Goal: Task Accomplishment & Management: Use online tool/utility

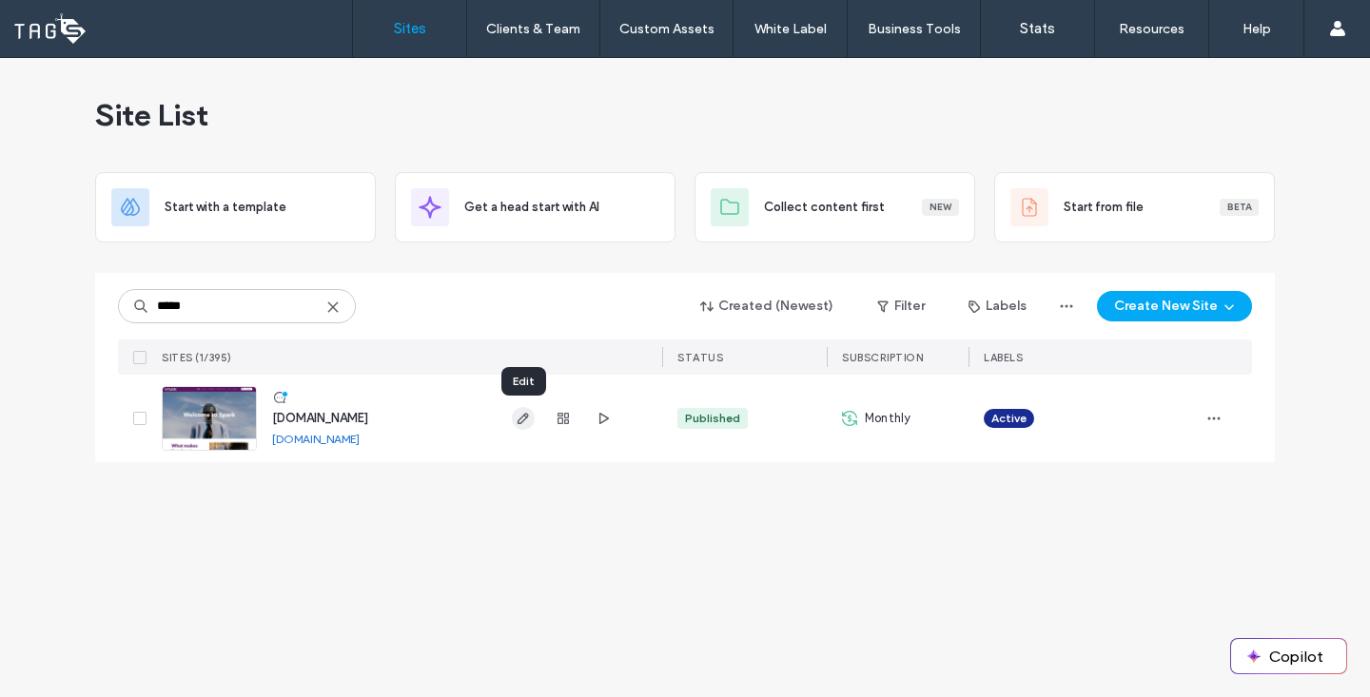
type input "*****"
click at [518, 421] on use "button" at bounding box center [523, 418] width 11 height 11
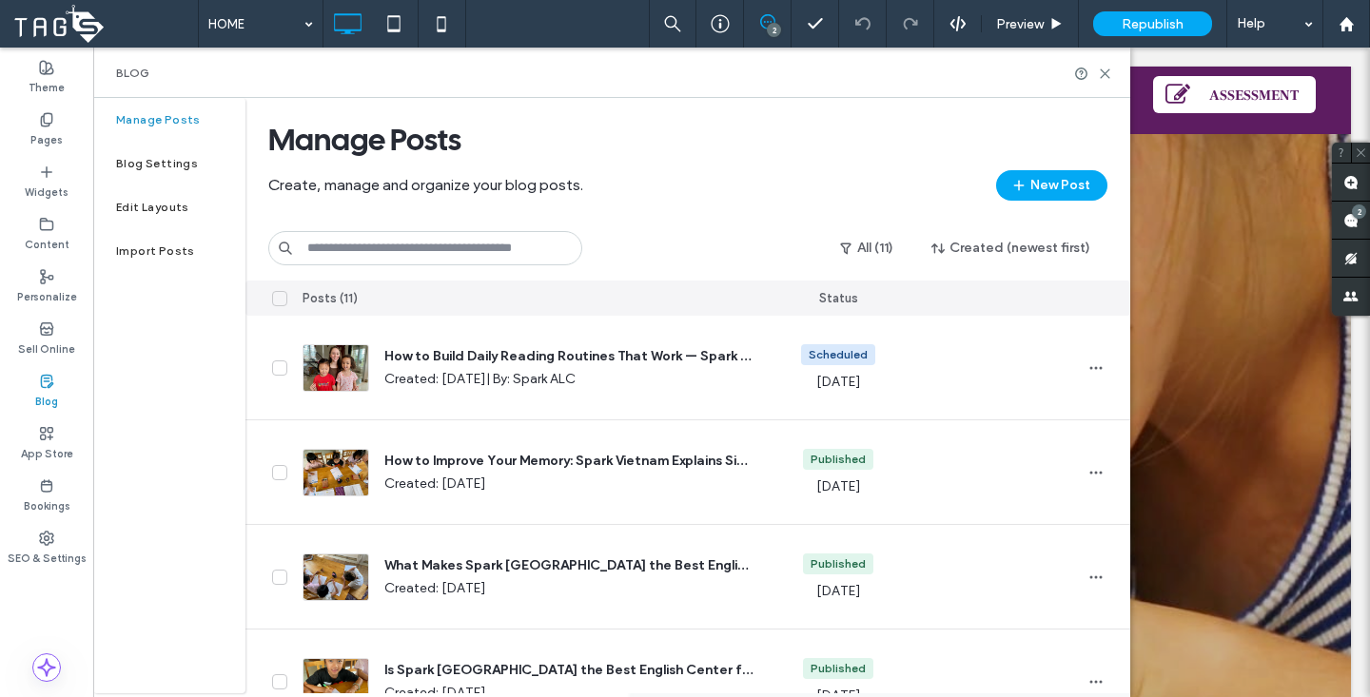
click at [1208, 255] on div at bounding box center [731, 479] width 1239 height 691
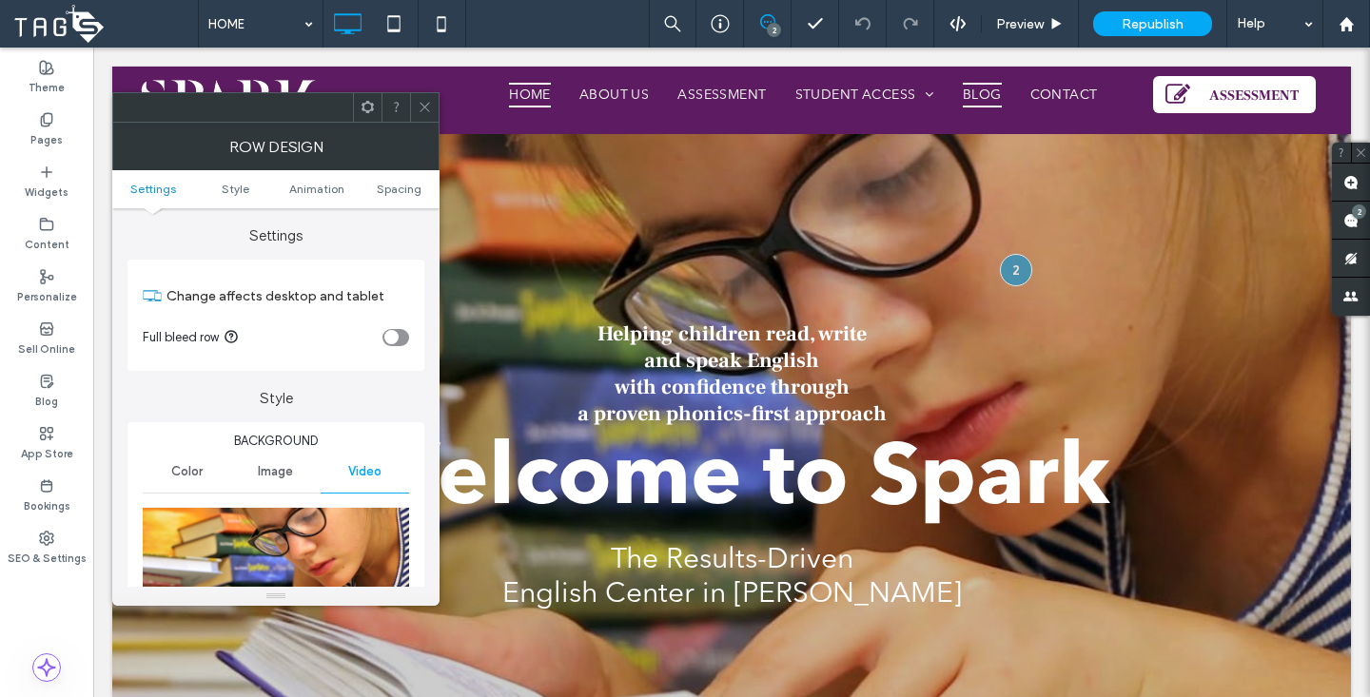
click at [970, 94] on span "BLOG" at bounding box center [982, 96] width 39 height 26
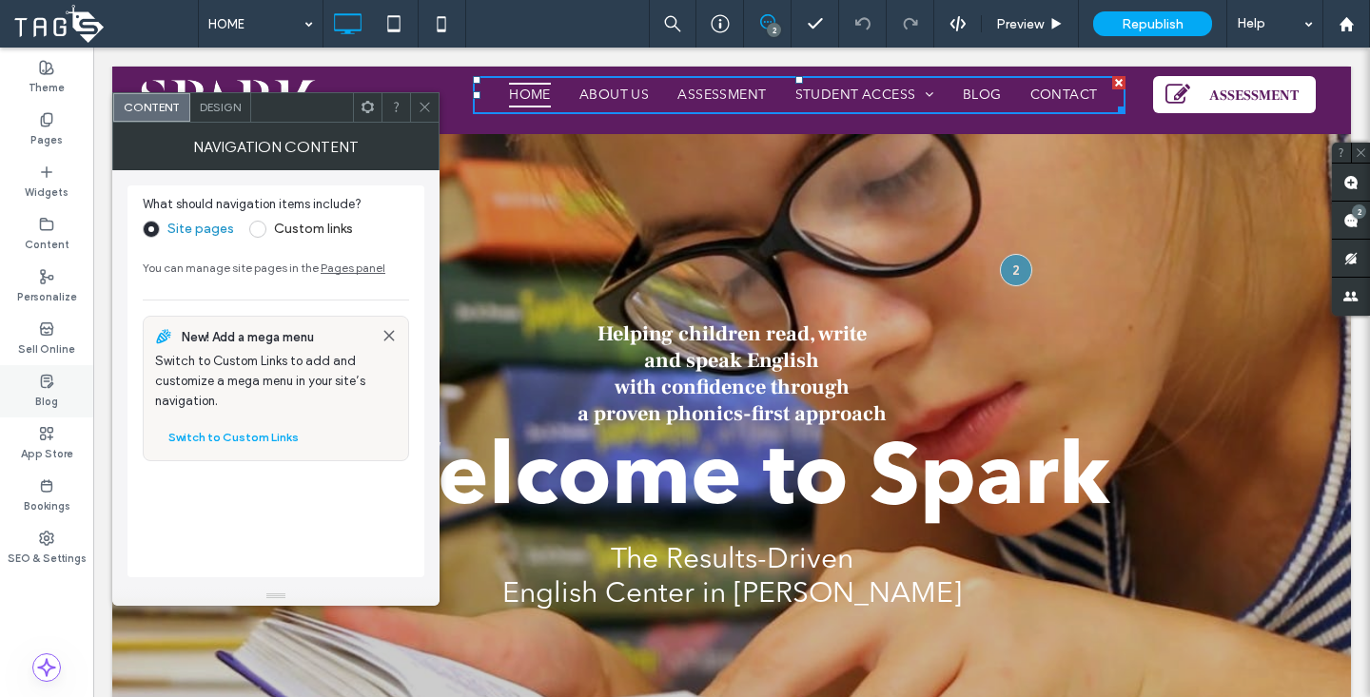
click at [42, 383] on icon at bounding box center [46, 381] width 15 height 15
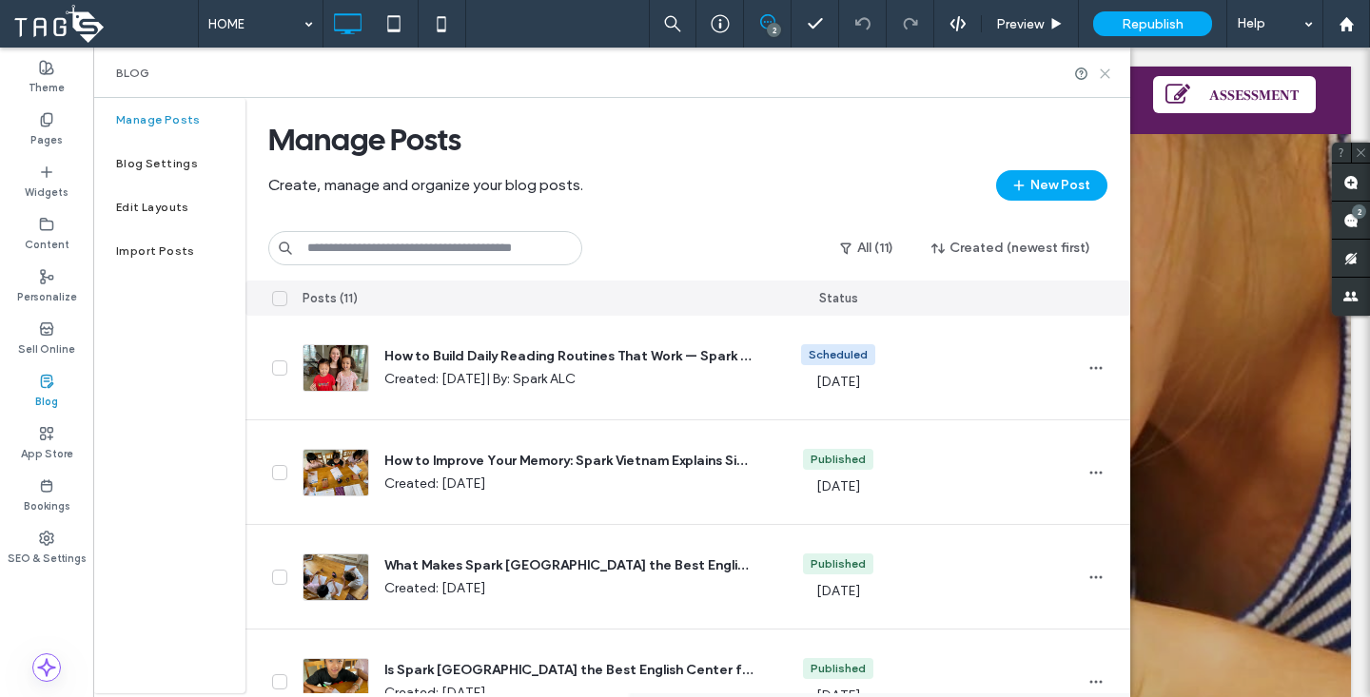
click at [1111, 71] on icon at bounding box center [1105, 74] width 14 height 14
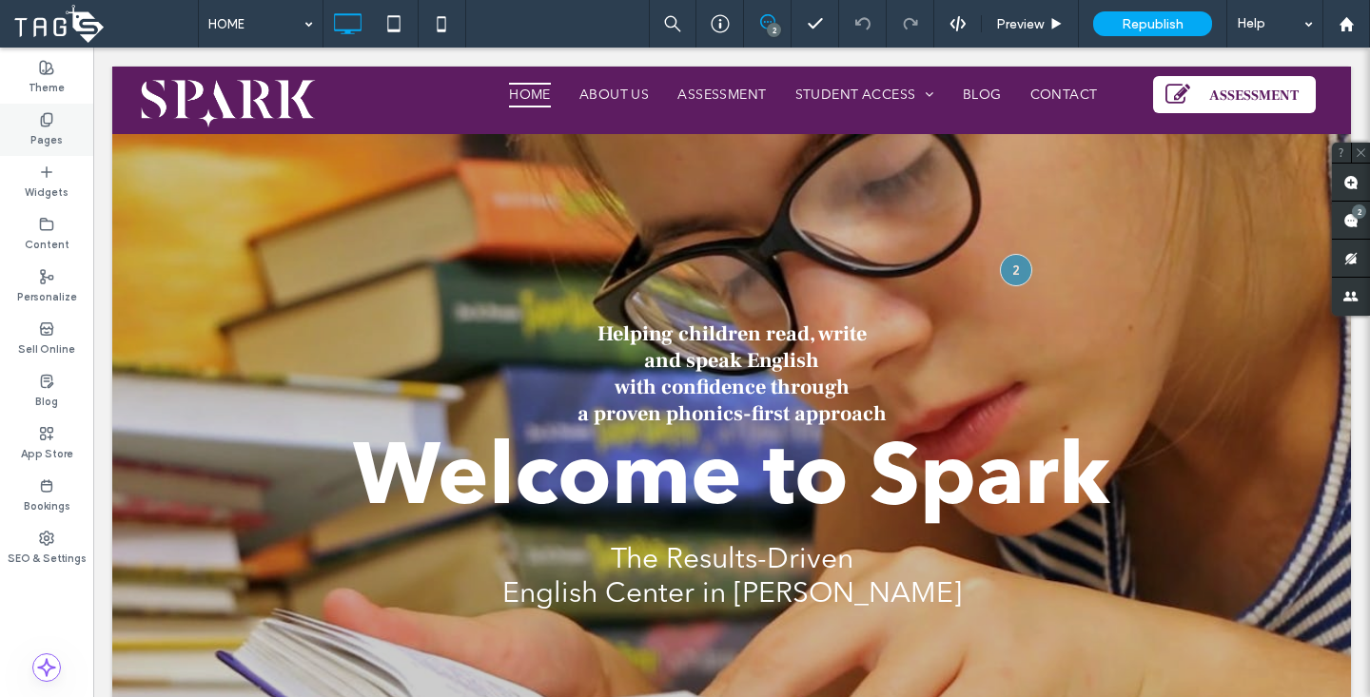
click at [50, 120] on icon at bounding box center [46, 119] width 15 height 15
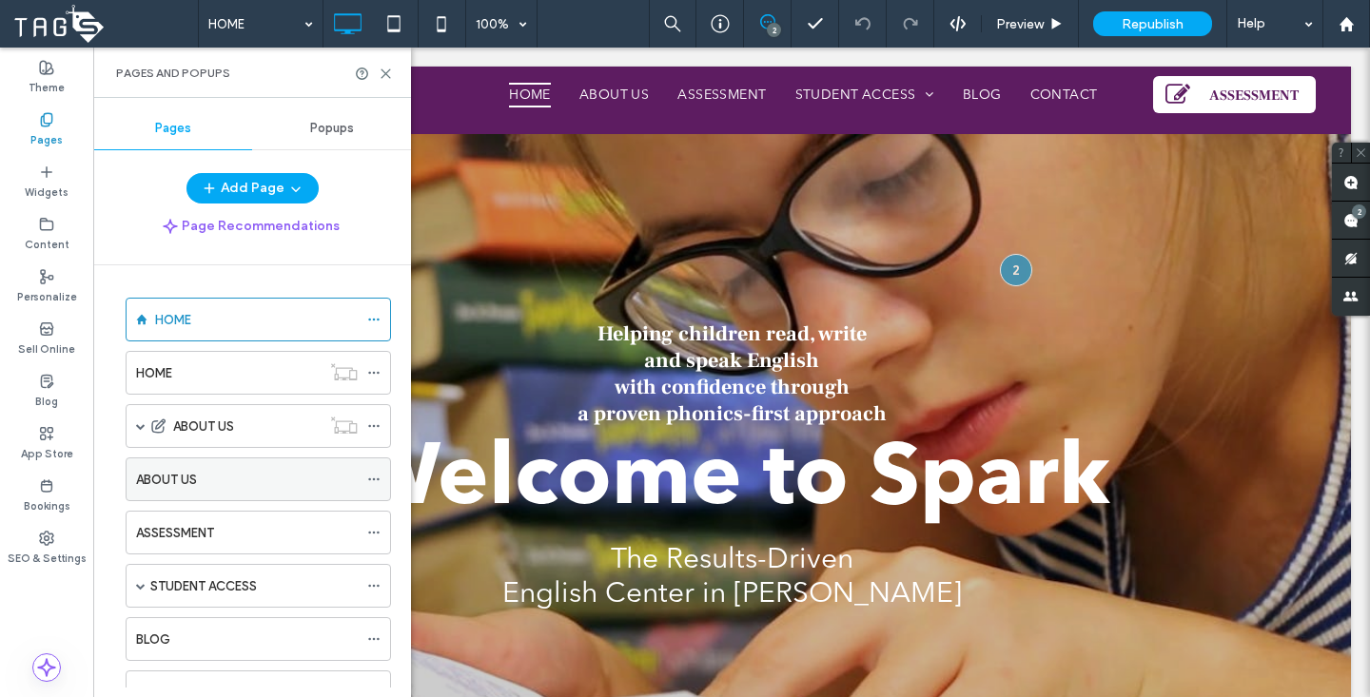
scroll to position [91, 0]
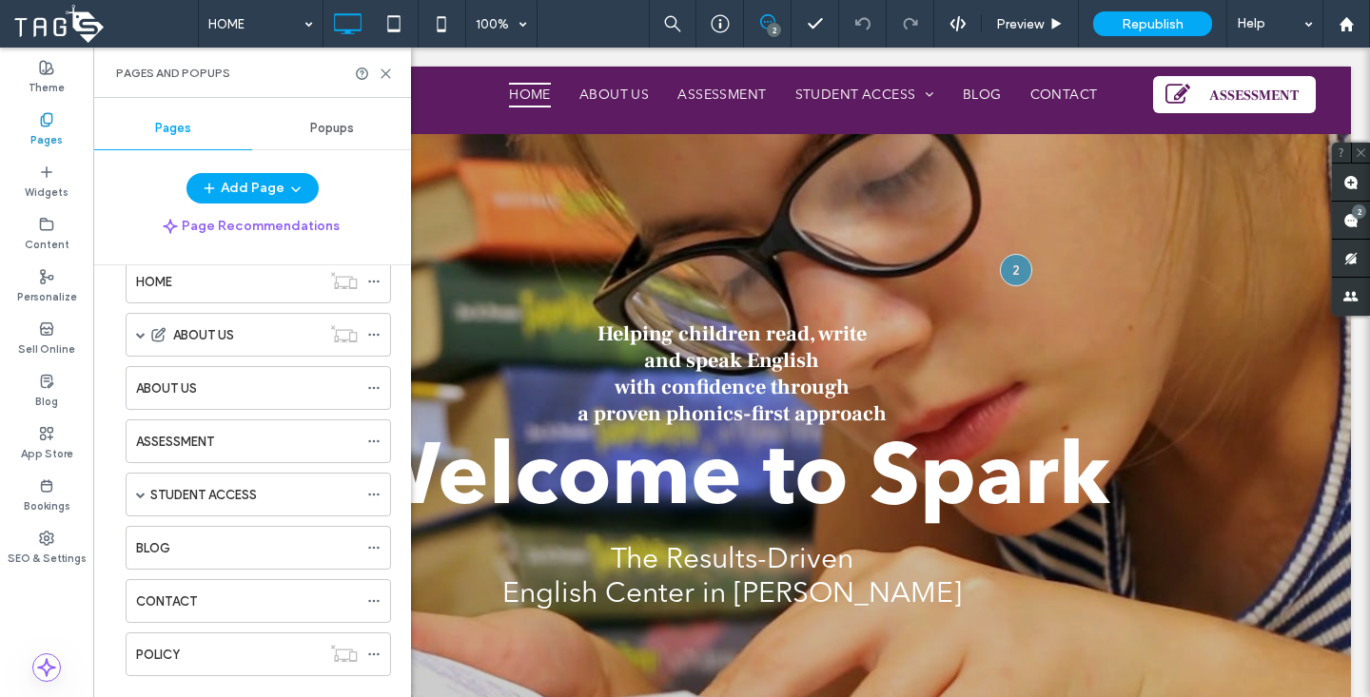
click at [185, 539] on div "BLOG" at bounding box center [247, 549] width 222 height 20
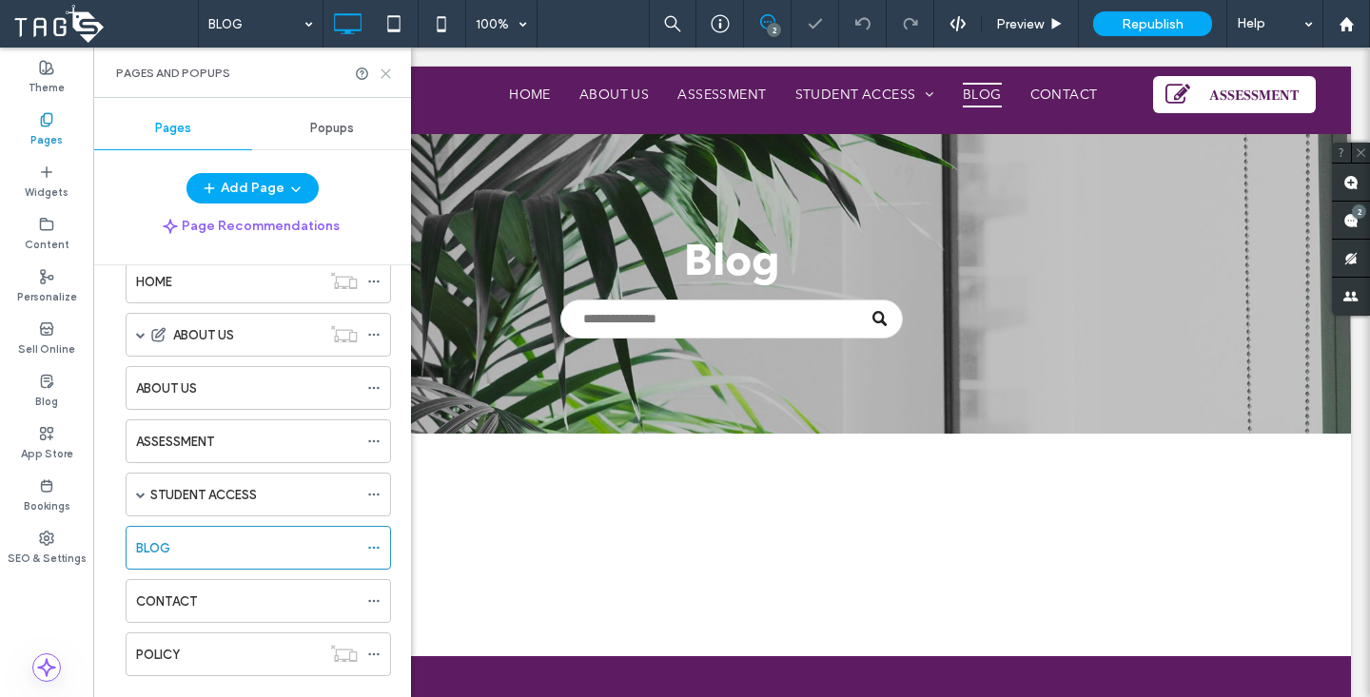
drag, startPoint x: 382, startPoint y: 73, endPoint x: 295, endPoint y: 30, distance: 97.4
click at [382, 73] on icon at bounding box center [386, 74] width 14 height 14
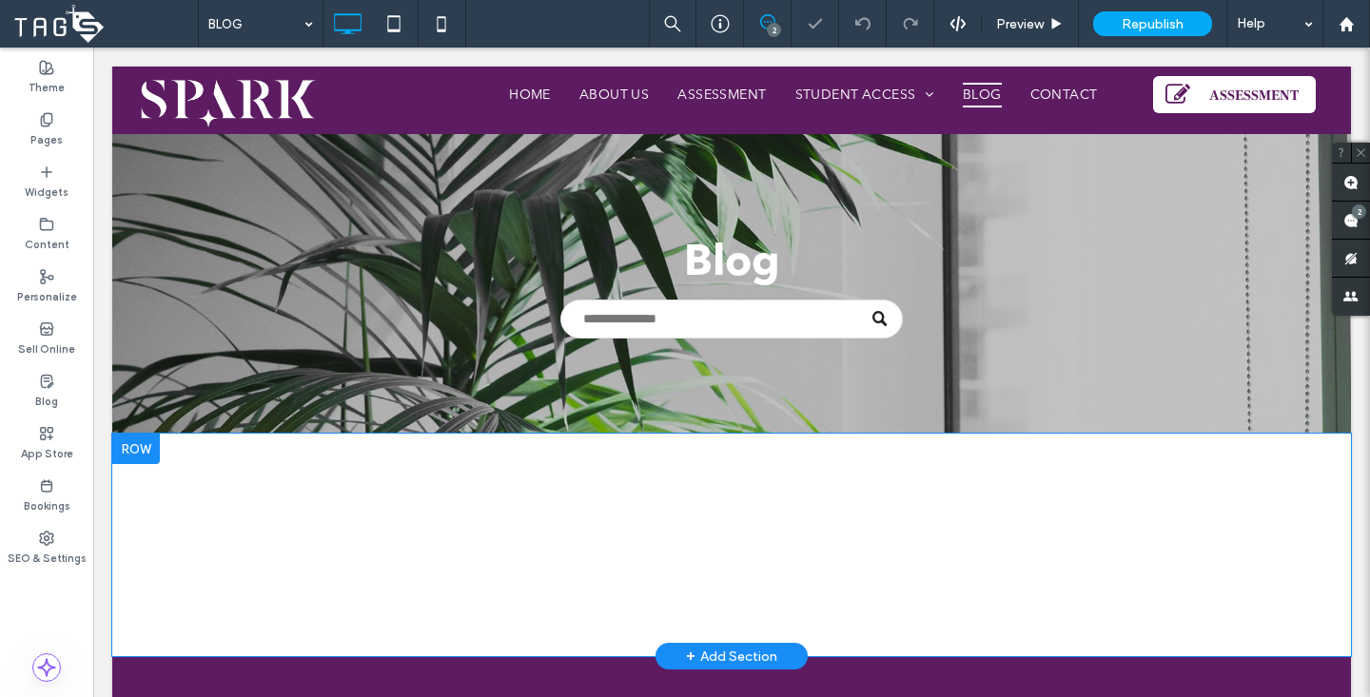
click at [583, 538] on div "Click To Paste" at bounding box center [732, 545] width 1142 height 32
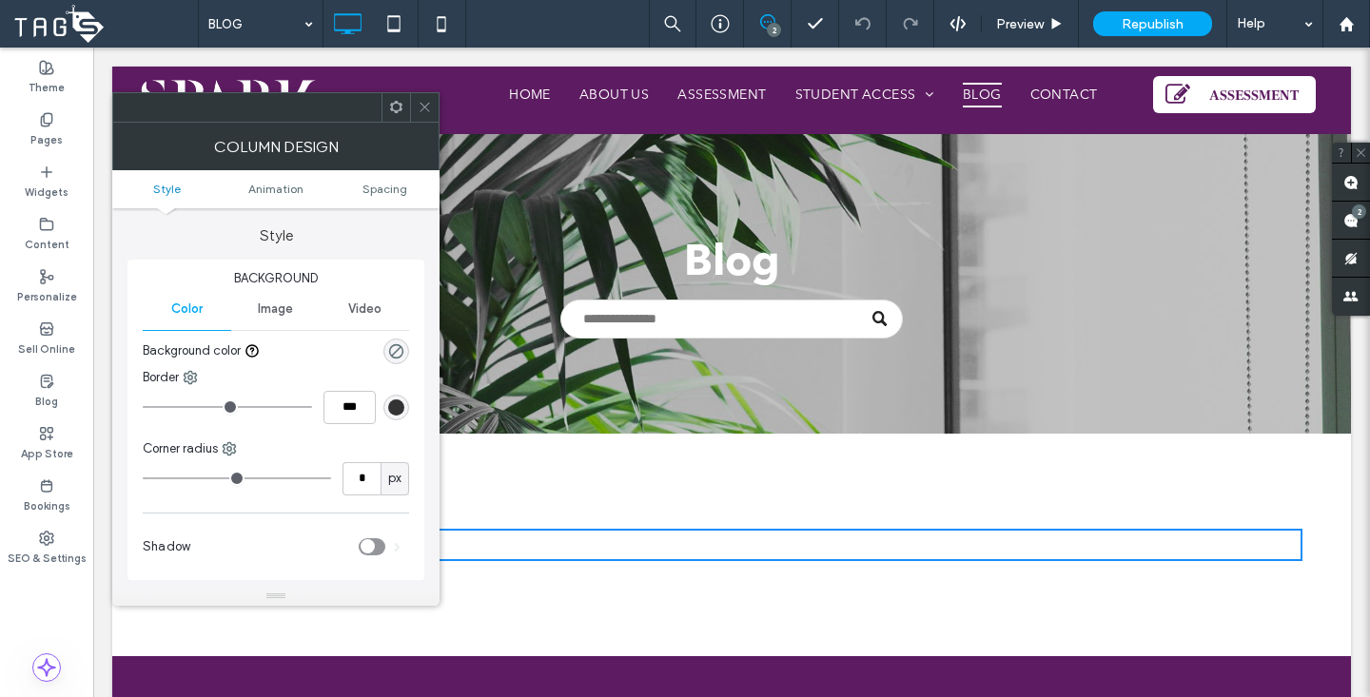
click at [418, 115] on span at bounding box center [425, 107] width 14 height 29
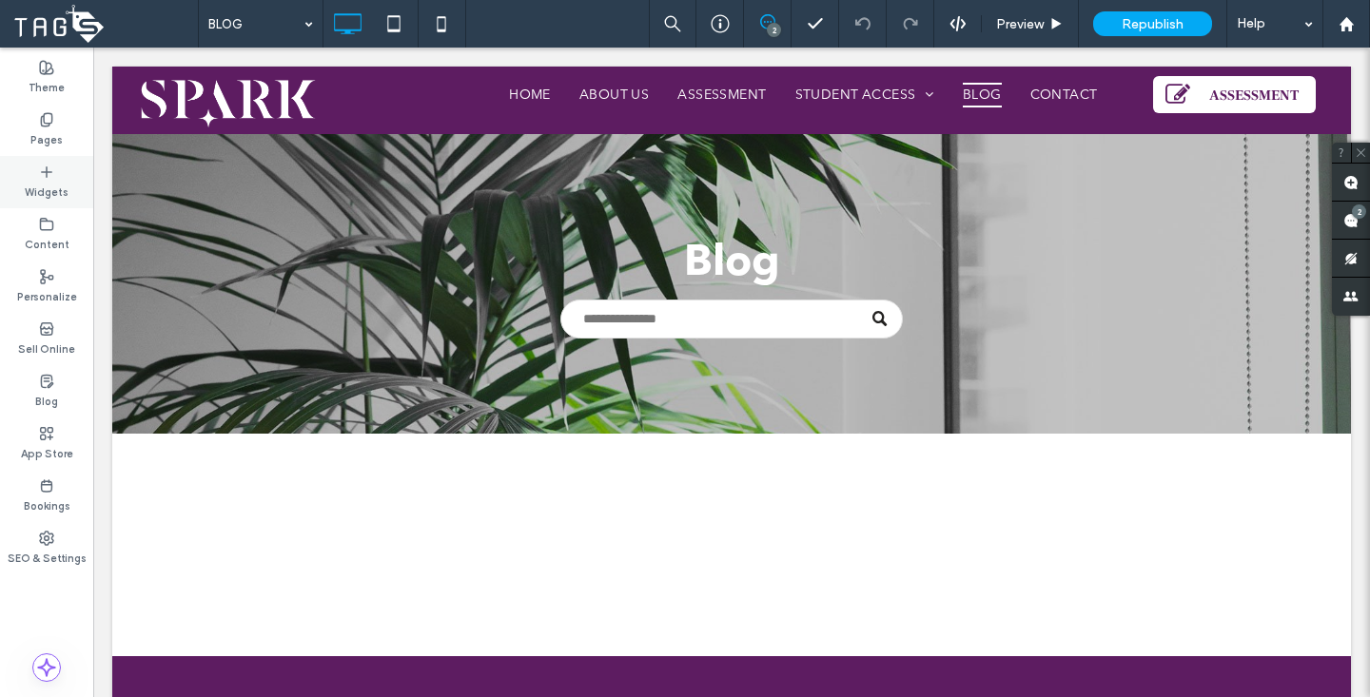
click at [48, 168] on icon at bounding box center [46, 172] width 15 height 15
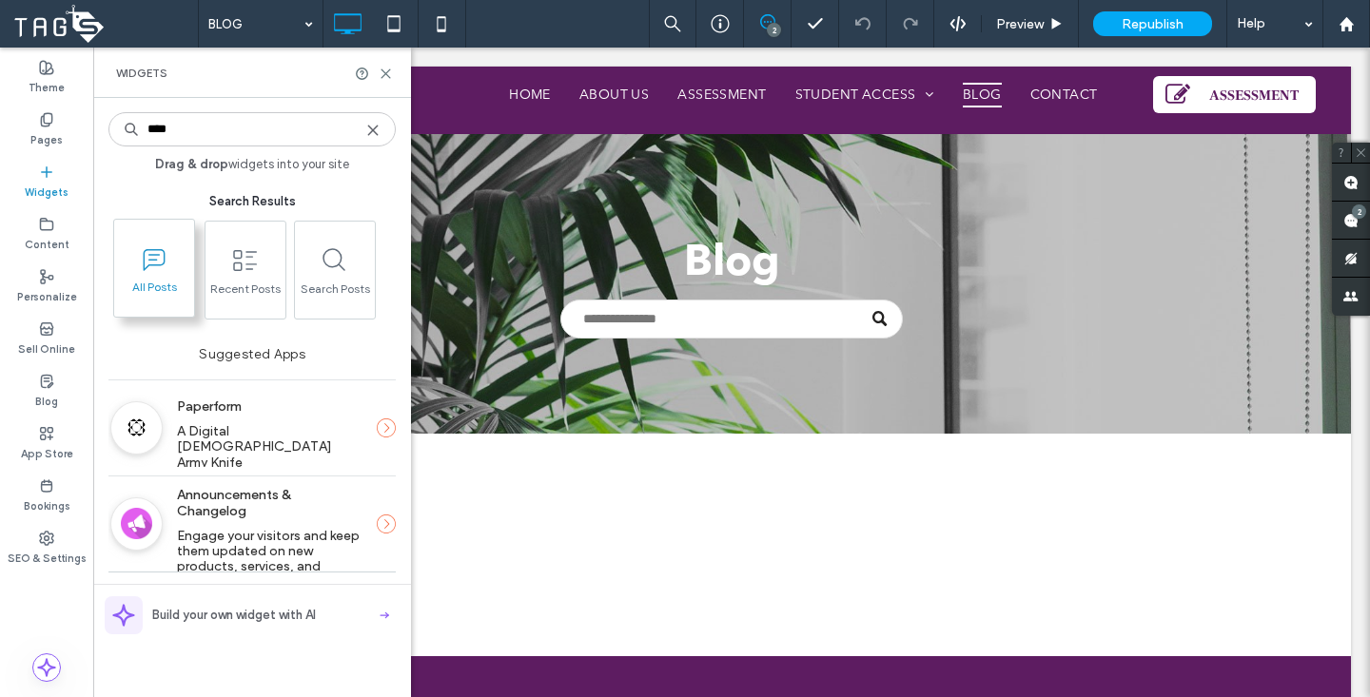
type input "****"
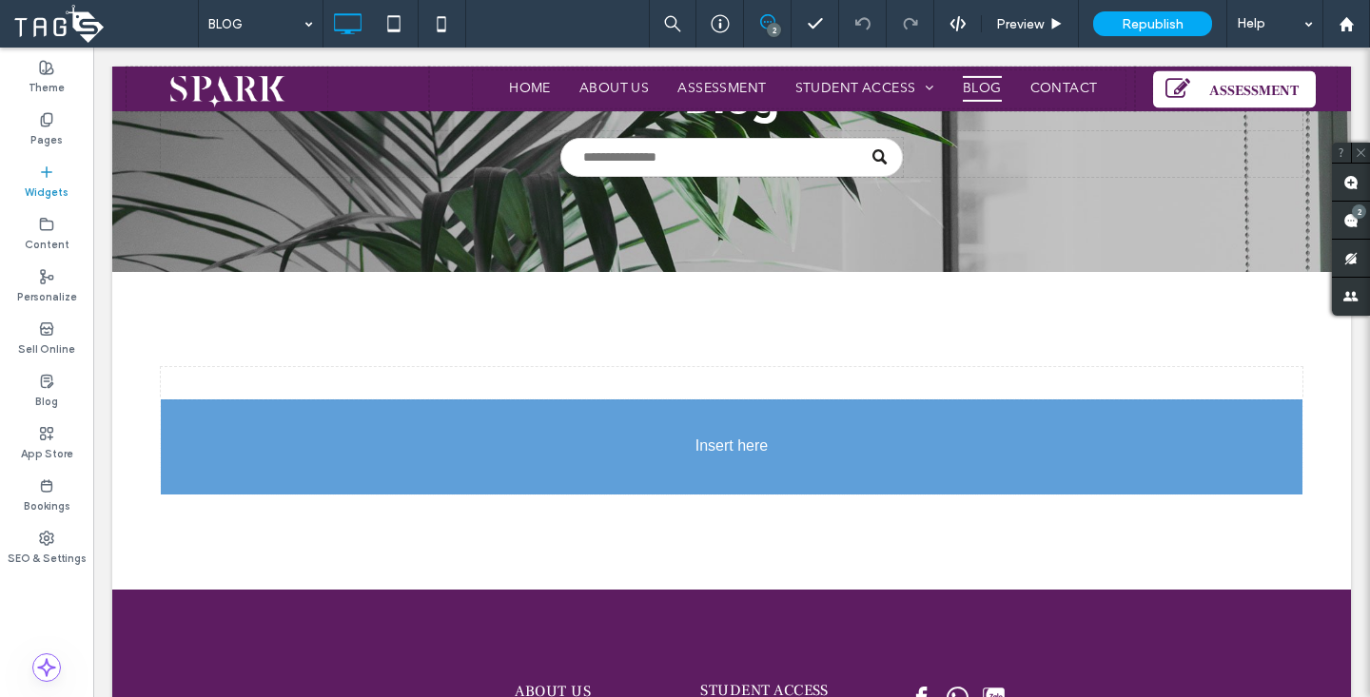
scroll to position [171, 0]
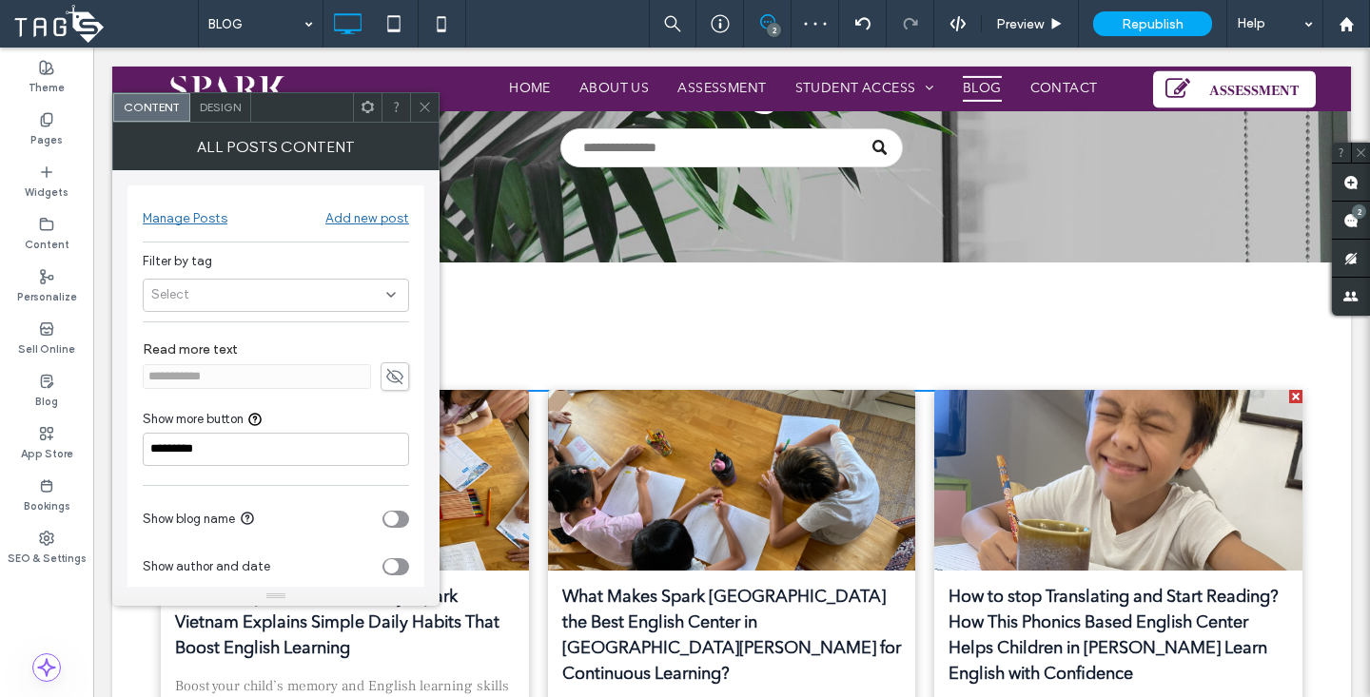
click at [433, 109] on div at bounding box center [424, 107] width 29 height 29
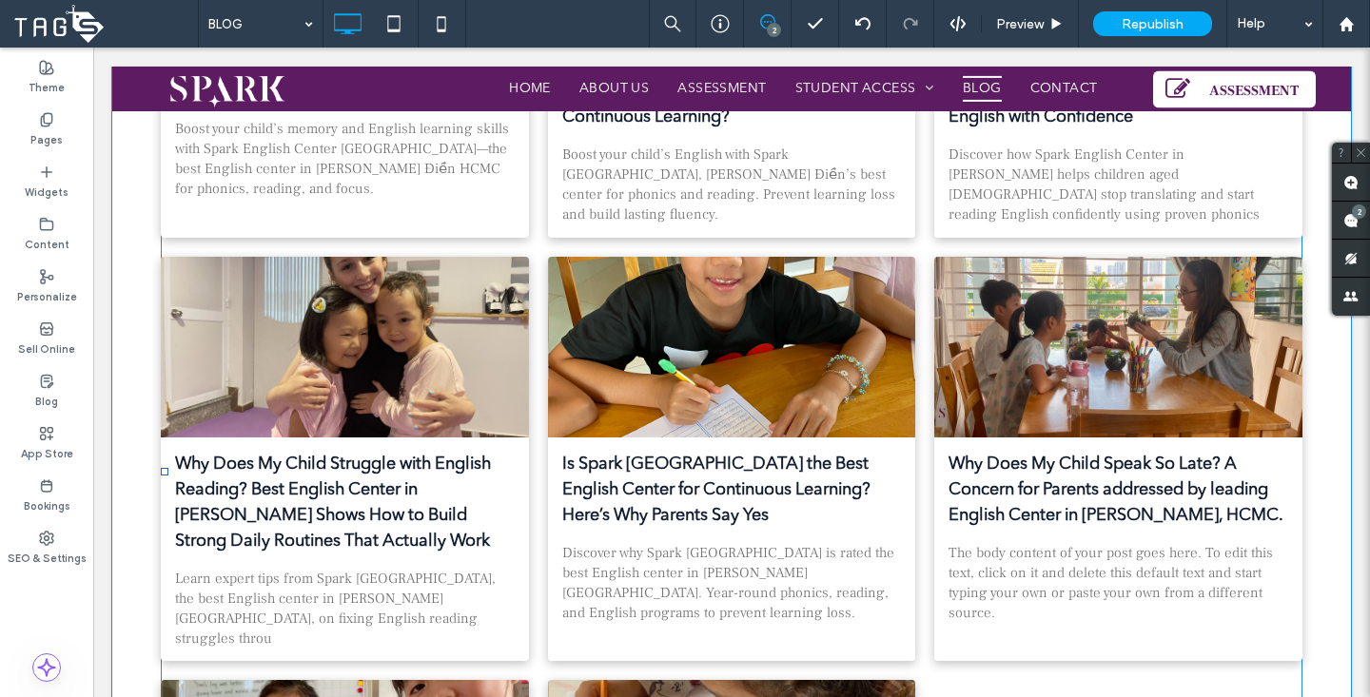
scroll to position [0, 0]
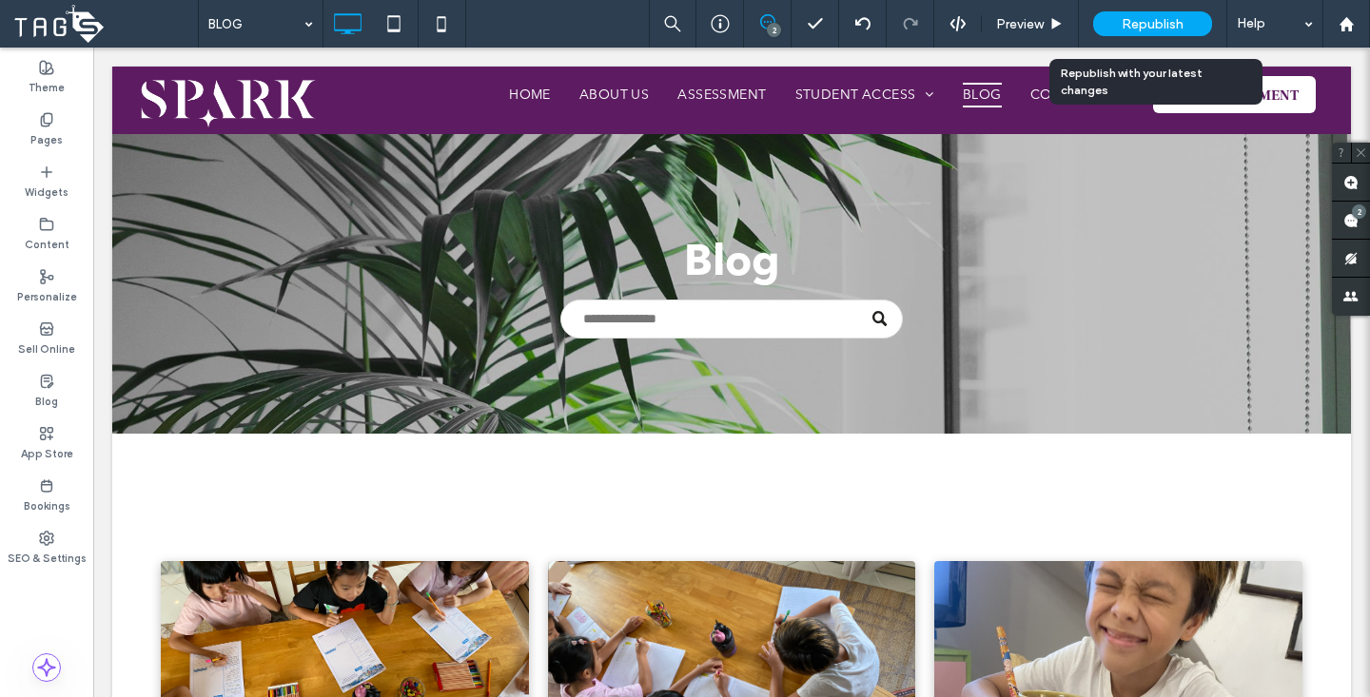
click at [1169, 24] on span "Republish" at bounding box center [1153, 24] width 62 height 16
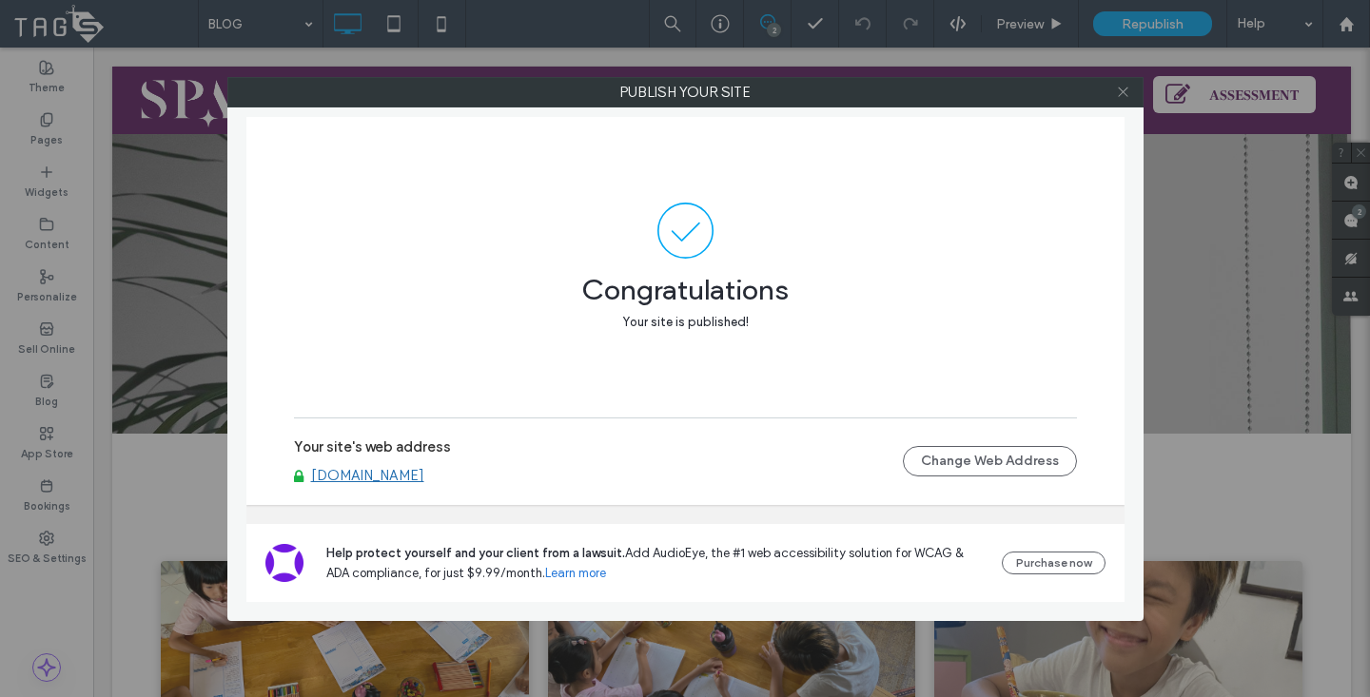
click at [1124, 93] on icon at bounding box center [1123, 92] width 14 height 14
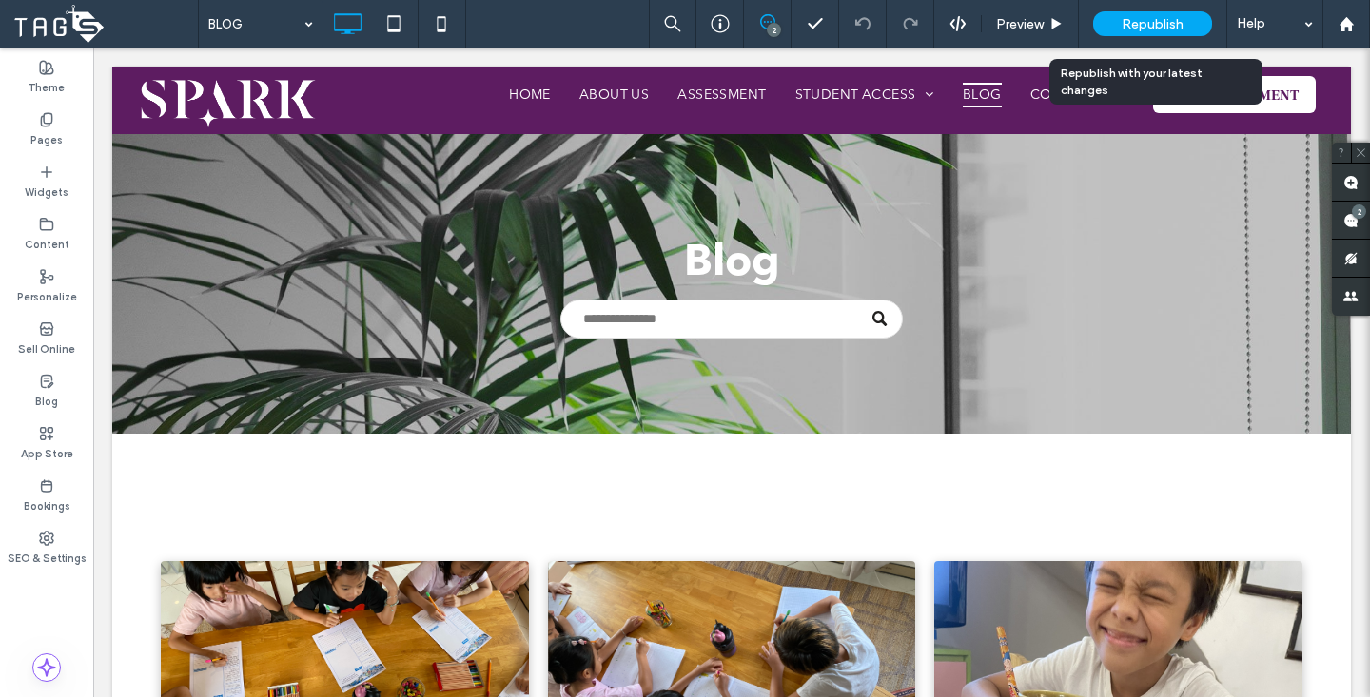
click at [1155, 21] on span "Republish" at bounding box center [1153, 24] width 62 height 16
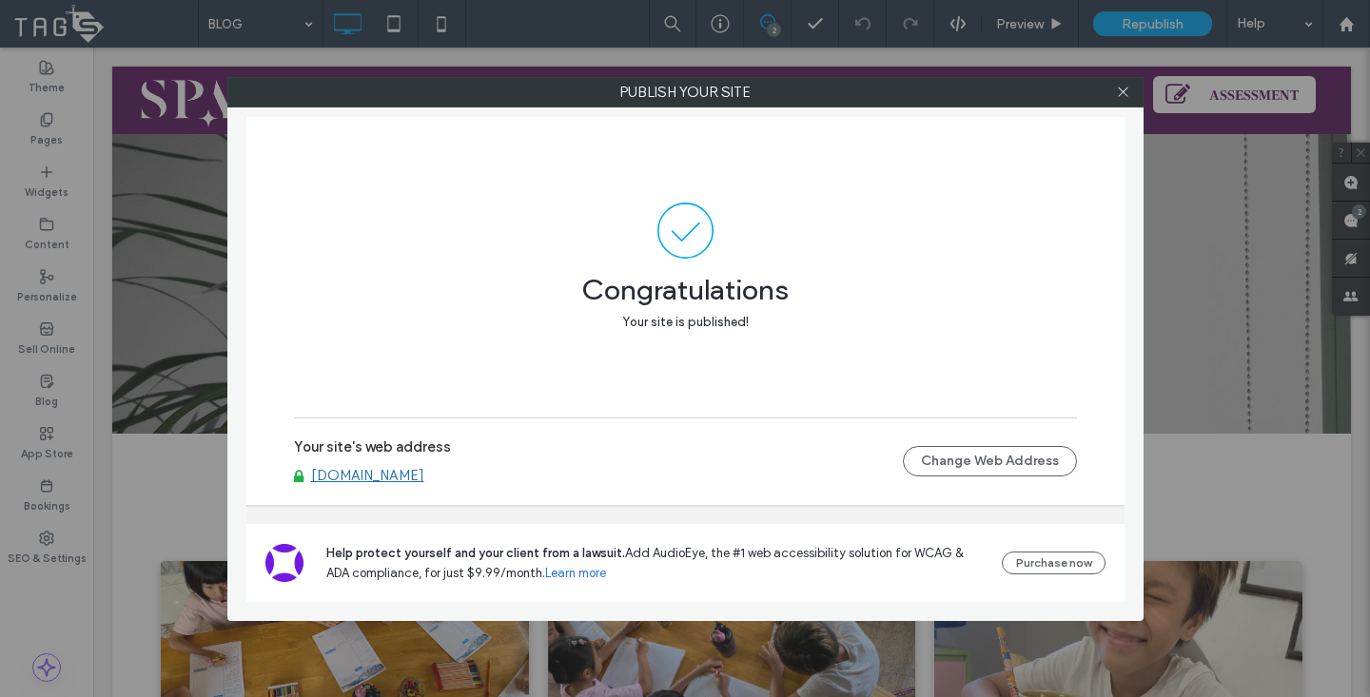
click at [349, 477] on link "[DOMAIN_NAME]" at bounding box center [367, 475] width 113 height 17
